Goal: Information Seeking & Learning: Learn about a topic

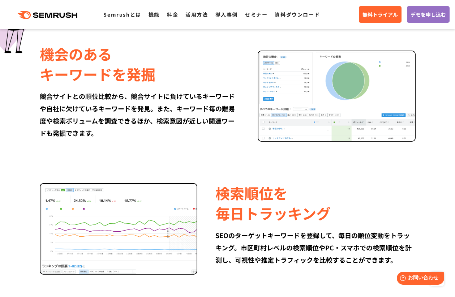
scroll to position [651, 0]
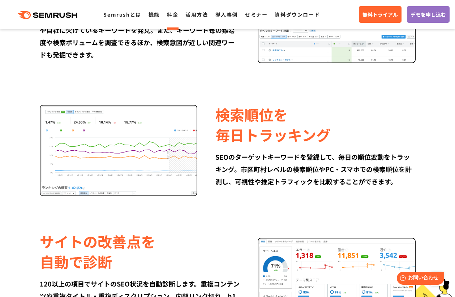
click at [172, 14] on link "料金" at bounding box center [172, 14] width 11 height 7
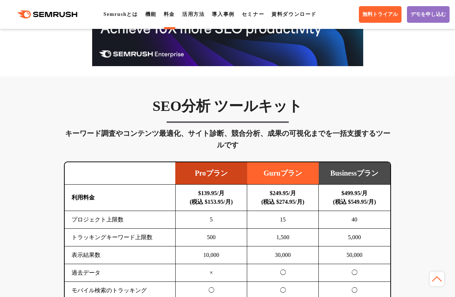
scroll to position [386, 0]
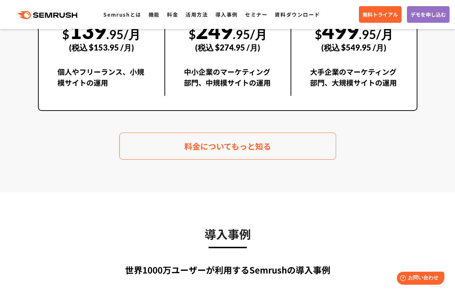
scroll to position [1395, 0]
